Goal: Information Seeking & Learning: Understand process/instructions

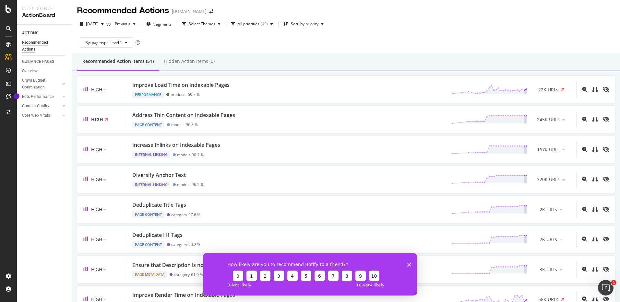
click at [309, 44] on div "By: pagetype Level 1" at bounding box center [346, 42] width 538 height 21
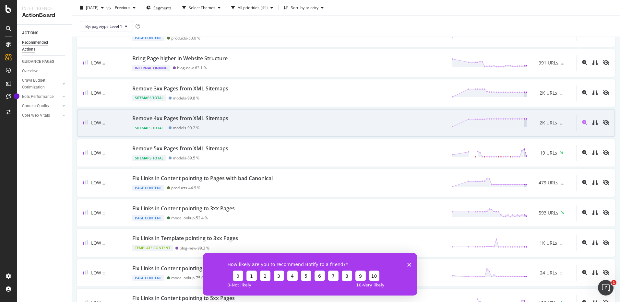
scroll to position [685, 0]
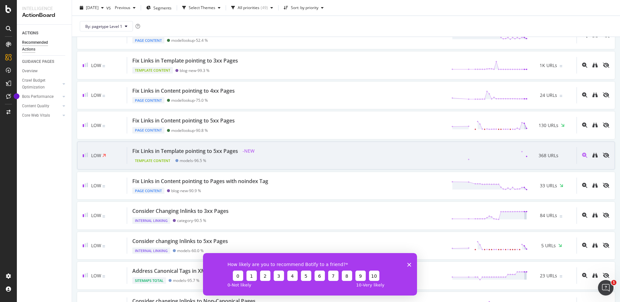
click at [205, 151] on div "Fix Links in Template pointing to 5xx Pages" at bounding box center [185, 151] width 106 height 7
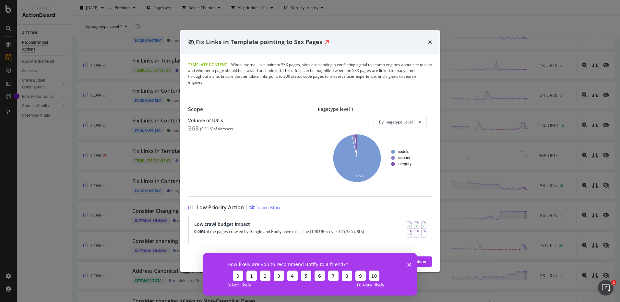
click at [407, 262] on div "How likely are you to recommend Botify to a friend? 0 1 2 3 4 5 6 7 8 9 10 0 - …" at bounding box center [310, 274] width 214 height 42
click at [410, 263] on icon "Close survey" at bounding box center [409, 265] width 4 height 4
click at [410, 253] on div "How likely are you to recommend Botify to a friend? 0 1 2 3 4 5 6 7 8 9 10 0 - …" at bounding box center [310, 274] width 214 height 42
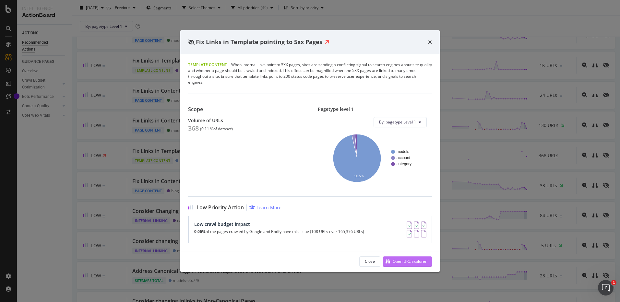
click at [409, 260] on div "Open URL Explorer" at bounding box center [410, 262] width 34 height 6
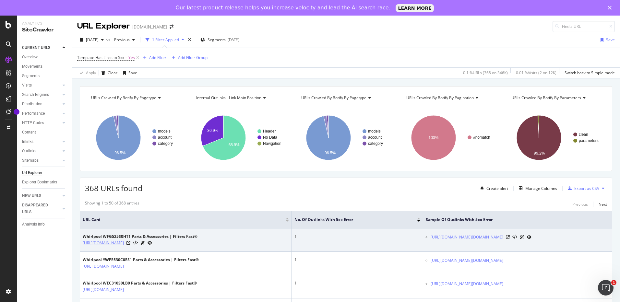
click at [124, 244] on link "https://www.filtersfast.com/models/wfg525s0ht1" at bounding box center [103, 243] width 41 height 6
click at [431, 235] on link "[URL][DOMAIN_NAME][DOMAIN_NAME]" at bounding box center [467, 237] width 73 height 6
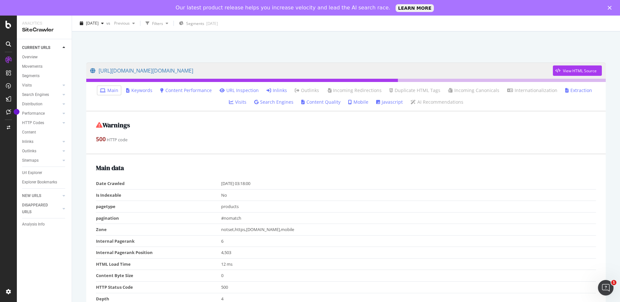
scroll to position [32, 0]
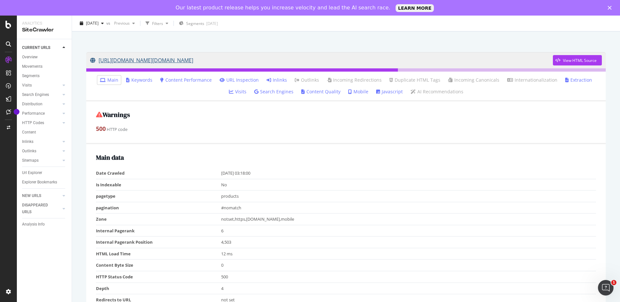
click at [250, 62] on link "[URL][DOMAIN_NAME][DOMAIN_NAME]" at bounding box center [321, 60] width 463 height 16
